Goal: Task Accomplishment & Management: Use online tool/utility

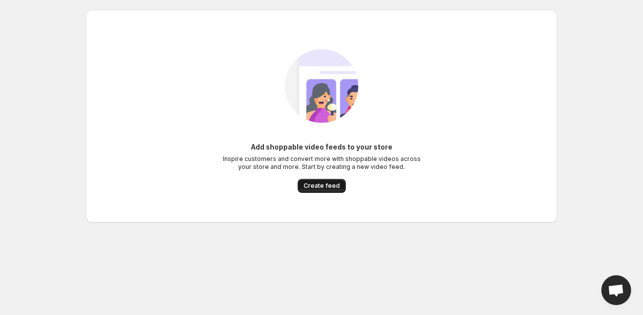
click at [309, 184] on span "Create feed" at bounding box center [322, 186] width 36 height 8
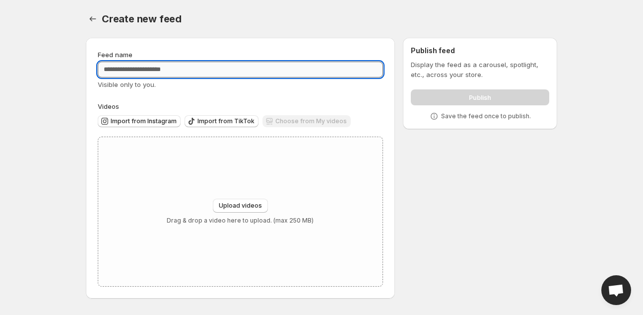
click at [132, 70] on input "Feed name" at bounding box center [240, 70] width 285 height 16
type input "*"
type input "**********"
click at [163, 120] on span "Import from Instagram" at bounding box center [144, 121] width 66 height 8
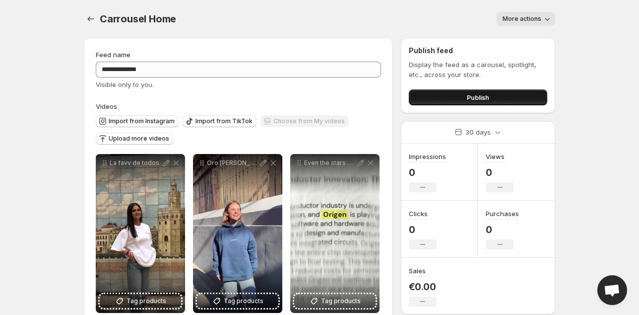
click at [484, 101] on span "Publish" at bounding box center [478, 97] width 22 height 10
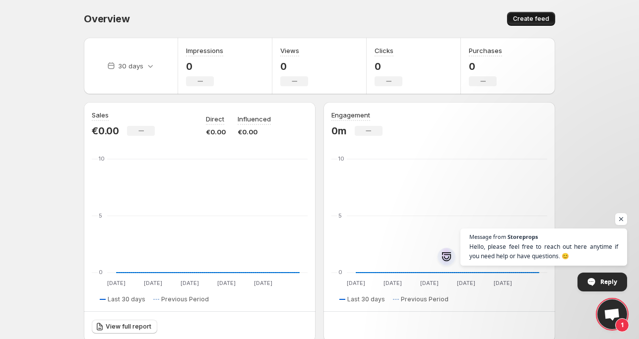
click at [540, 21] on span "Create feed" at bounding box center [531, 19] width 36 height 8
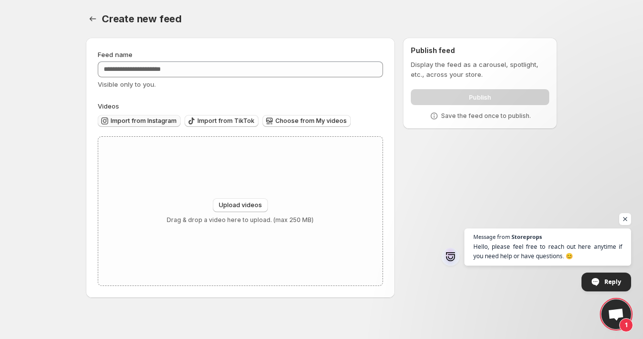
click at [155, 121] on span "Import from Instagram" at bounding box center [144, 121] width 66 height 8
click at [287, 121] on span "Choose from My videos" at bounding box center [310, 121] width 71 height 8
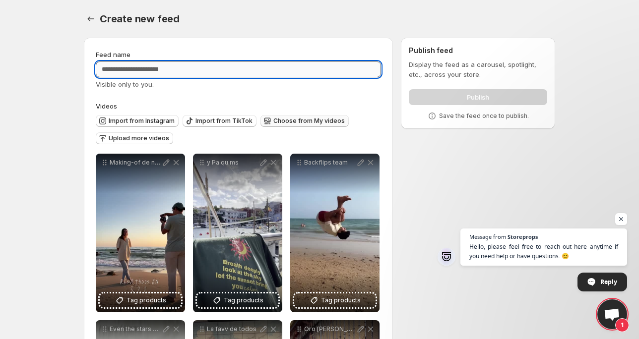
click at [139, 76] on input "Feed name" at bounding box center [238, 70] width 285 height 16
type input "*********"
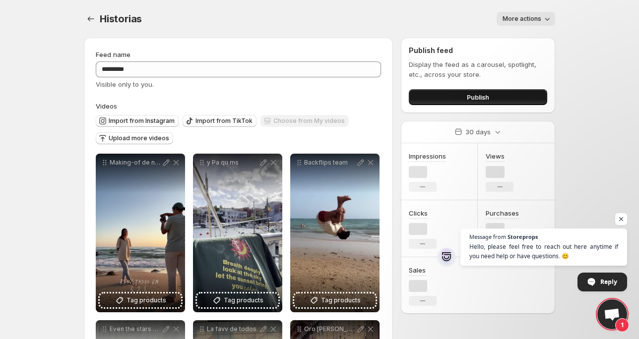
click at [450, 93] on button "Publish" at bounding box center [478, 97] width 138 height 16
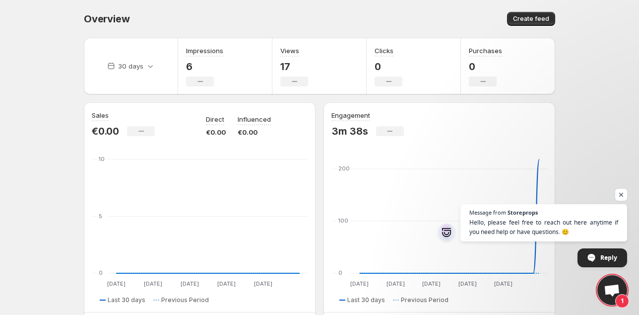
click at [506, 22] on div "Create feed" at bounding box center [439, 19] width 233 height 14
click at [515, 19] on button "Create feed" at bounding box center [531, 19] width 48 height 14
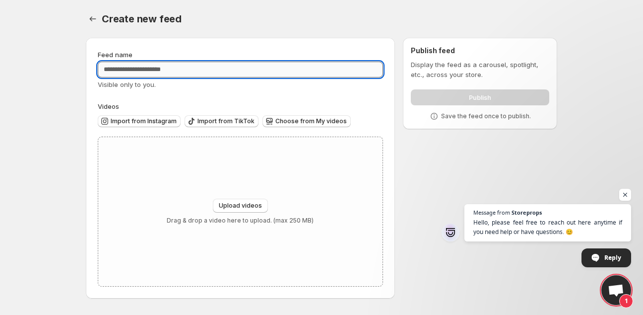
click at [150, 66] on input "Feed name" at bounding box center [240, 70] width 285 height 16
click at [318, 121] on span "Choose from My videos" at bounding box center [310, 121] width 71 height 8
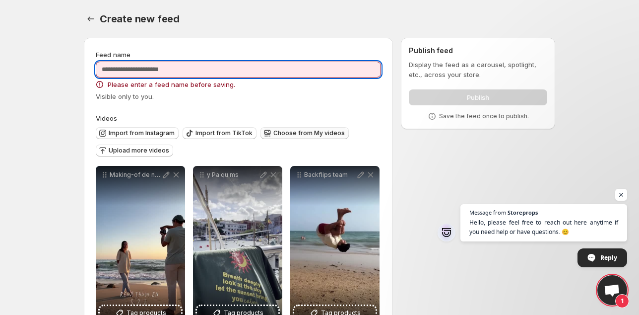
click at [163, 73] on input "Feed name" at bounding box center [238, 70] width 285 height 16
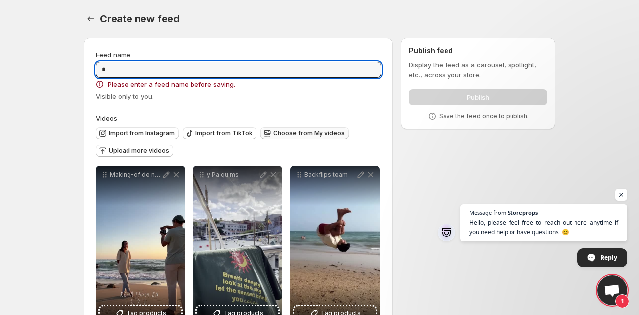
type input "*"
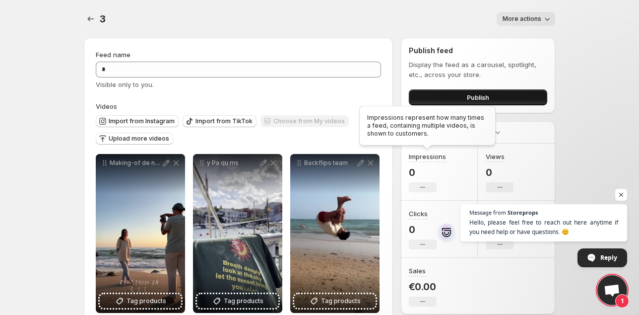
click at [467, 102] on span "Publish" at bounding box center [478, 97] width 22 height 10
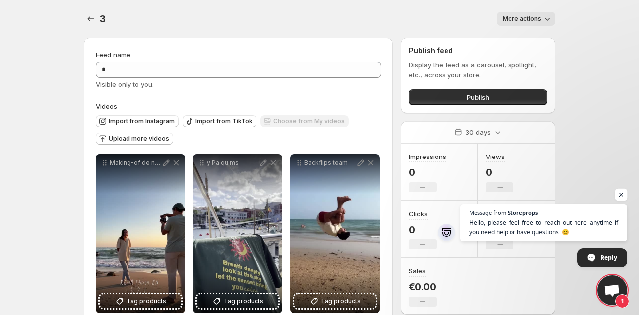
click at [626, 194] on span "Open chat" at bounding box center [621, 195] width 12 height 12
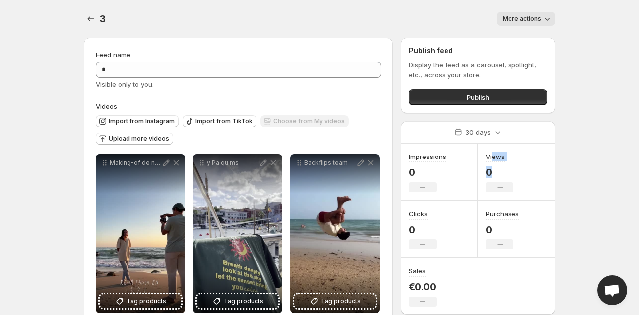
click at [498, 174] on div "Views 0 No change" at bounding box center [500, 171] width 28 height 41
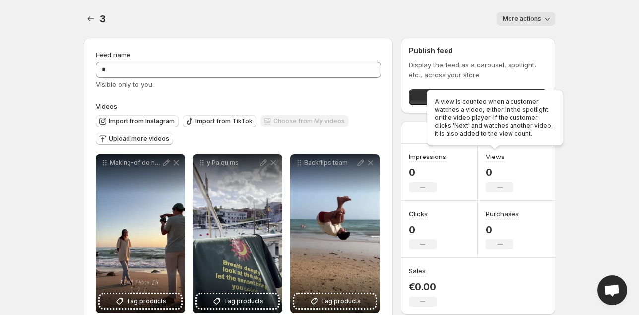
click at [476, 127] on div "A view is counted when a customer watches a video, either in the spotlight or t…" at bounding box center [495, 120] width 140 height 64
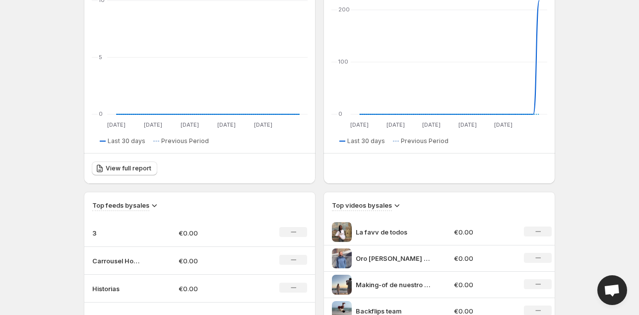
click at [174, 188] on div "30 days Impressions 6 No change Views 17 No change Clicks 0 No change Purchases…" at bounding box center [315, 236] width 479 height 730
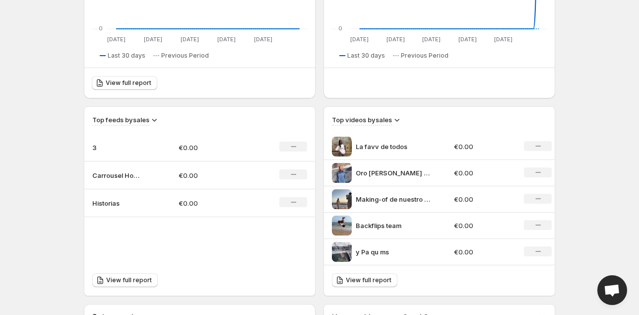
scroll to position [318, 0]
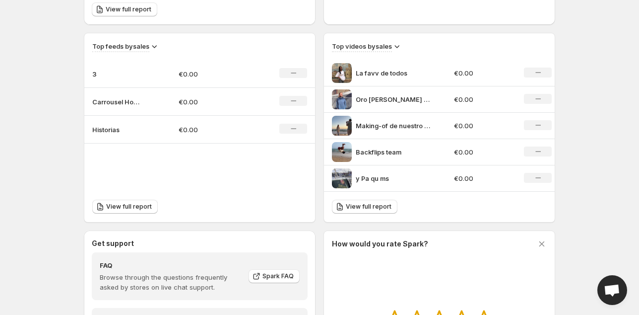
click at [274, 202] on div "View full report" at bounding box center [199, 207] width 231 height 30
